Goal: Task Accomplishment & Management: Manage account settings

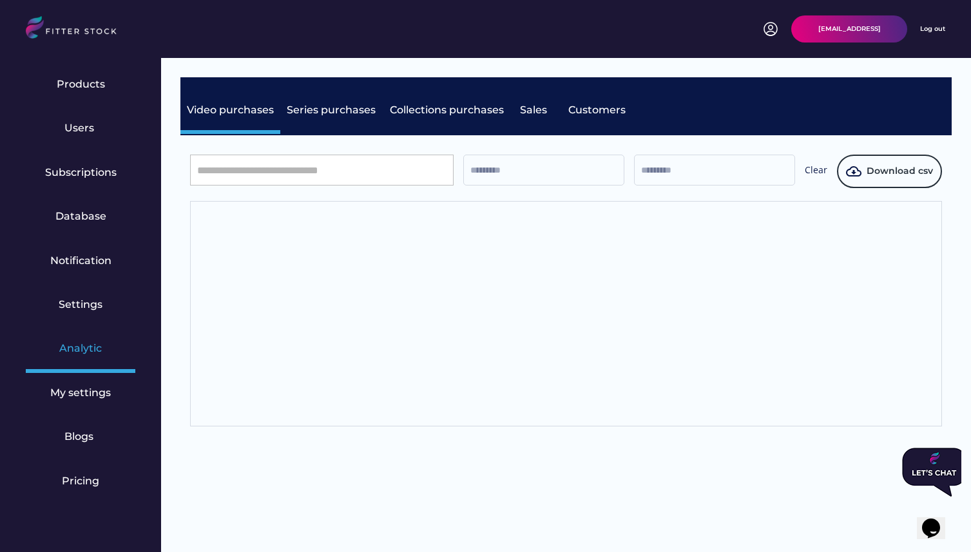
click at [82, 341] on div "Analytic" at bounding box center [81, 351] width 110 height 44
drag, startPoint x: 952, startPoint y: 195, endPoint x: 859, endPoint y: 166, distance: 97.2
click at [859, 166] on div "0 videos see details Payment amount End of subscription: Download CSV Video pur…" at bounding box center [566, 261] width 810 height 407
